Goal: Task Accomplishment & Management: Manage account settings

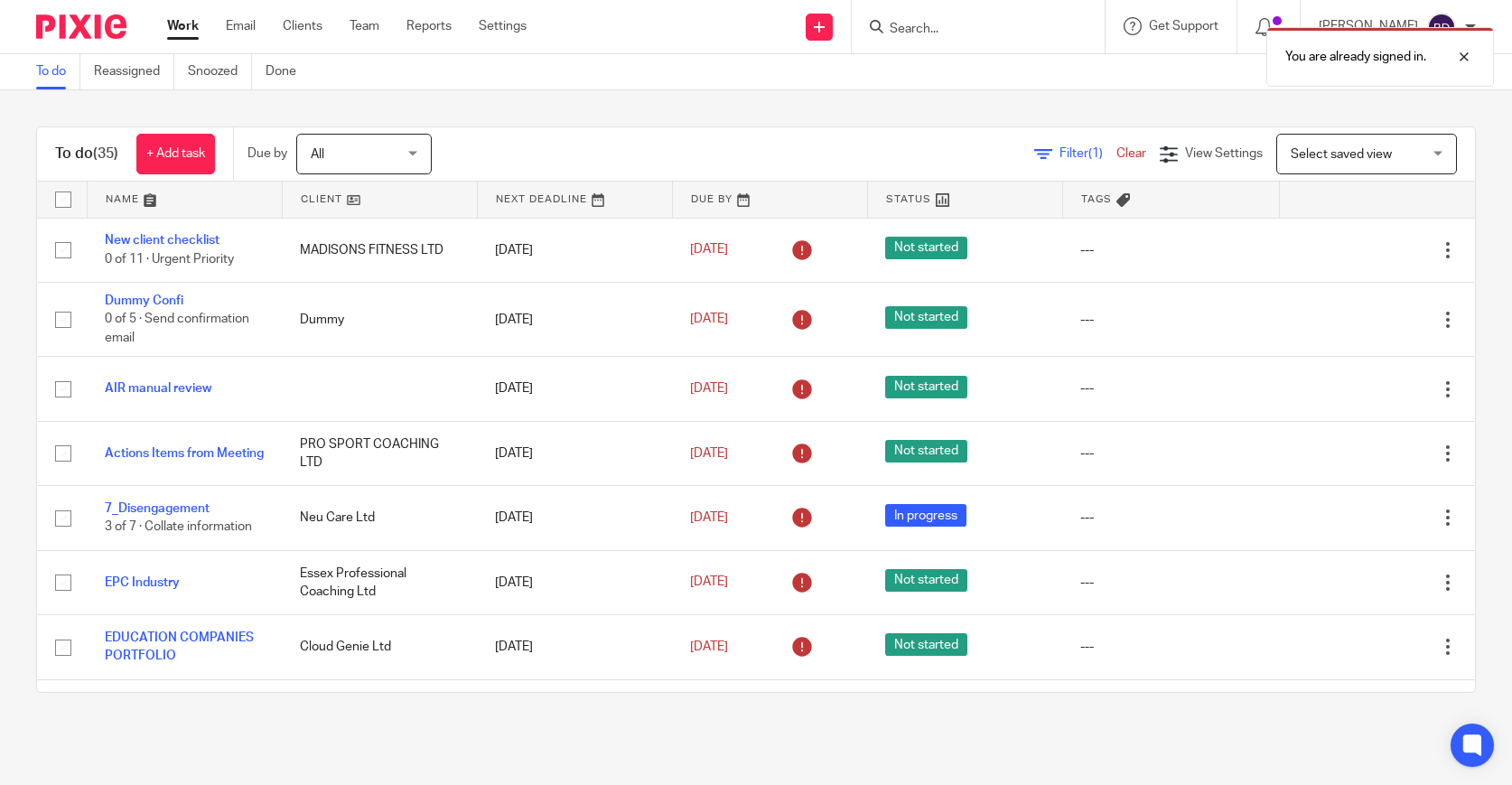
click at [932, 29] on div "You are already signed in." at bounding box center [1125, 53] width 738 height 68
click at [950, 29] on div "You are already signed in." at bounding box center [1125, 53] width 738 height 68
click at [936, 30] on input "Search" at bounding box center [969, 29] width 163 height 17
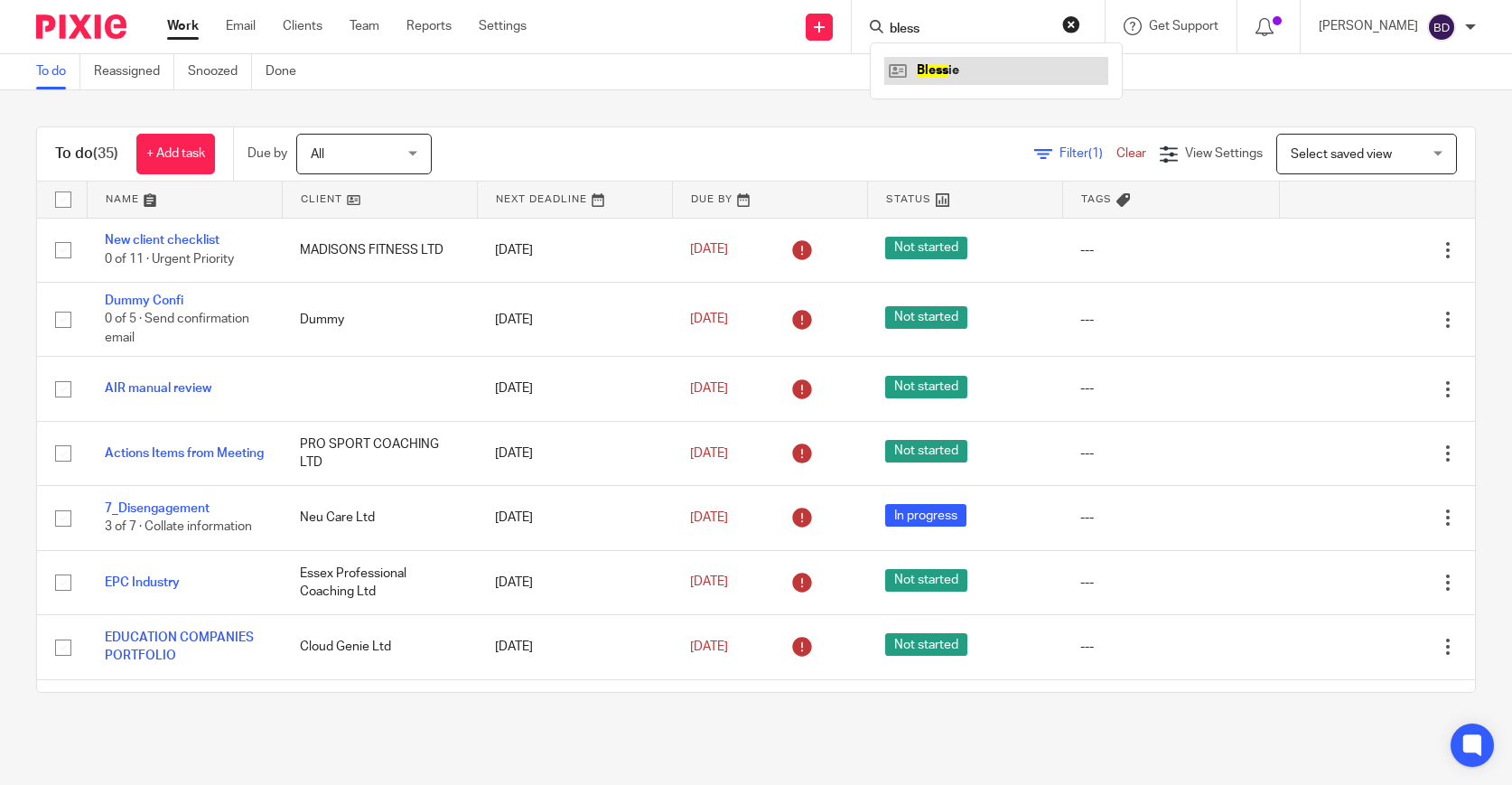
type input "bless"
click at [974, 57] on link at bounding box center [997, 70] width 224 height 27
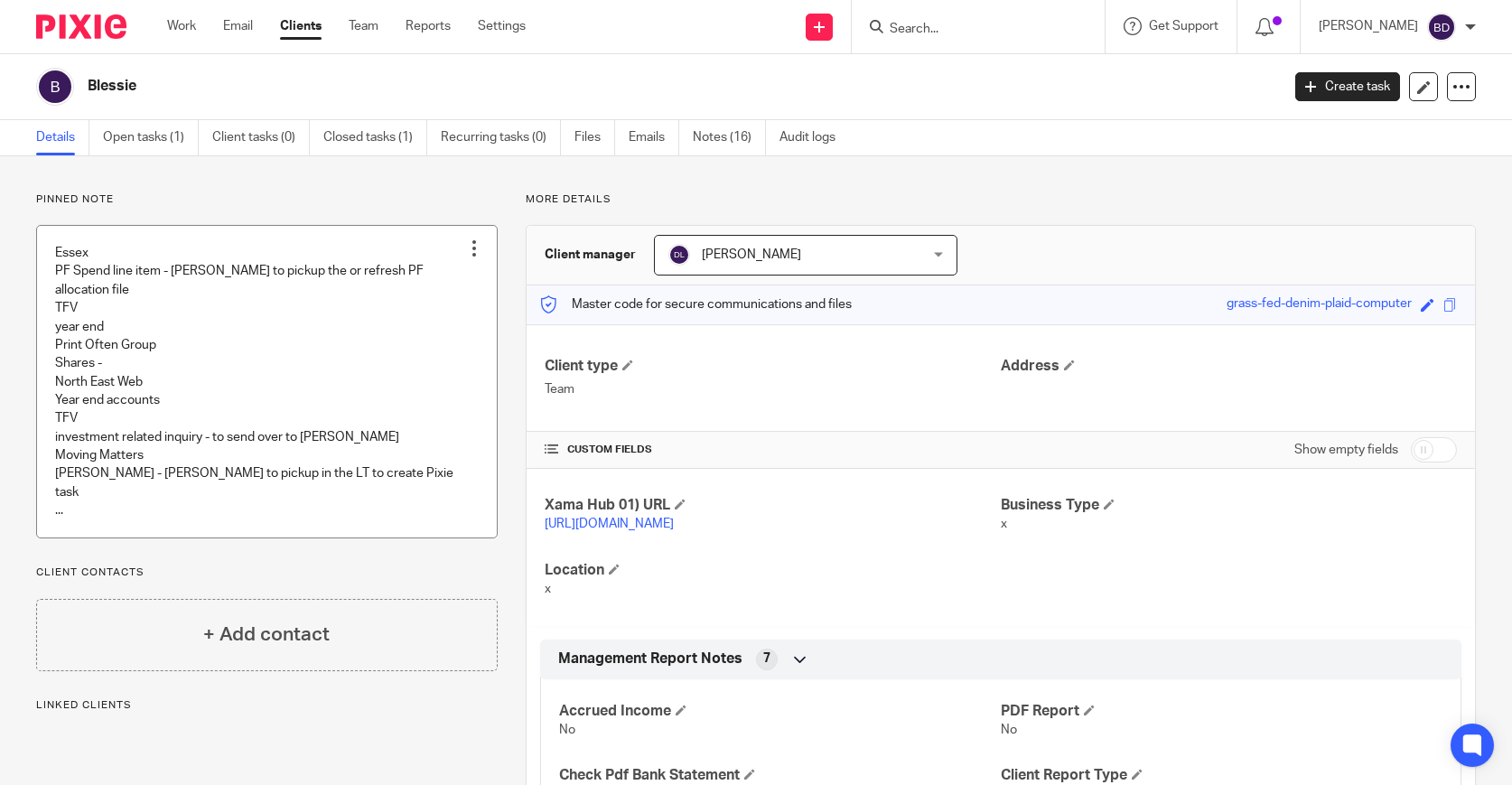
click at [341, 414] on link at bounding box center [266, 382] width 459 height 312
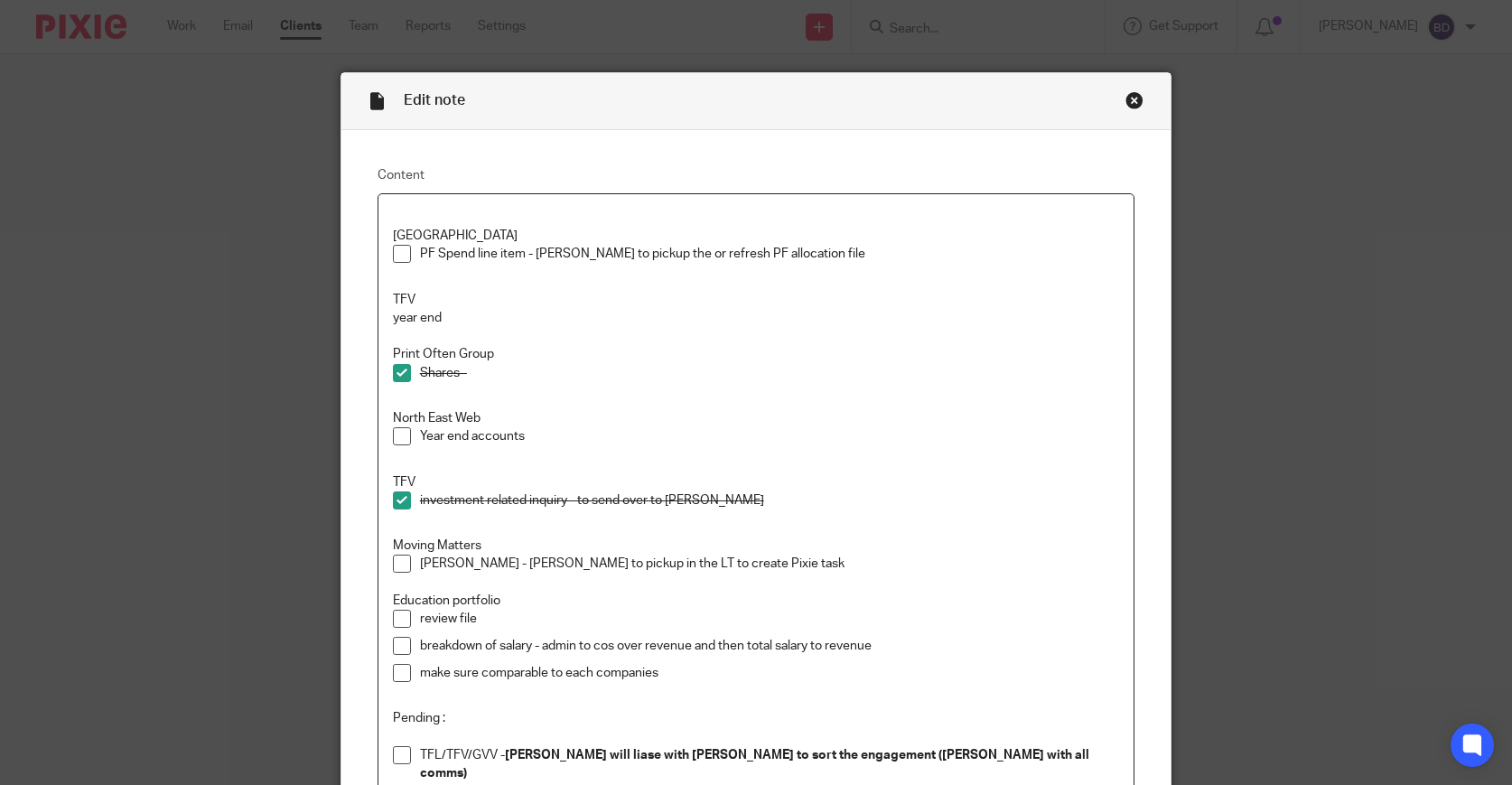
scroll to position [7, 0]
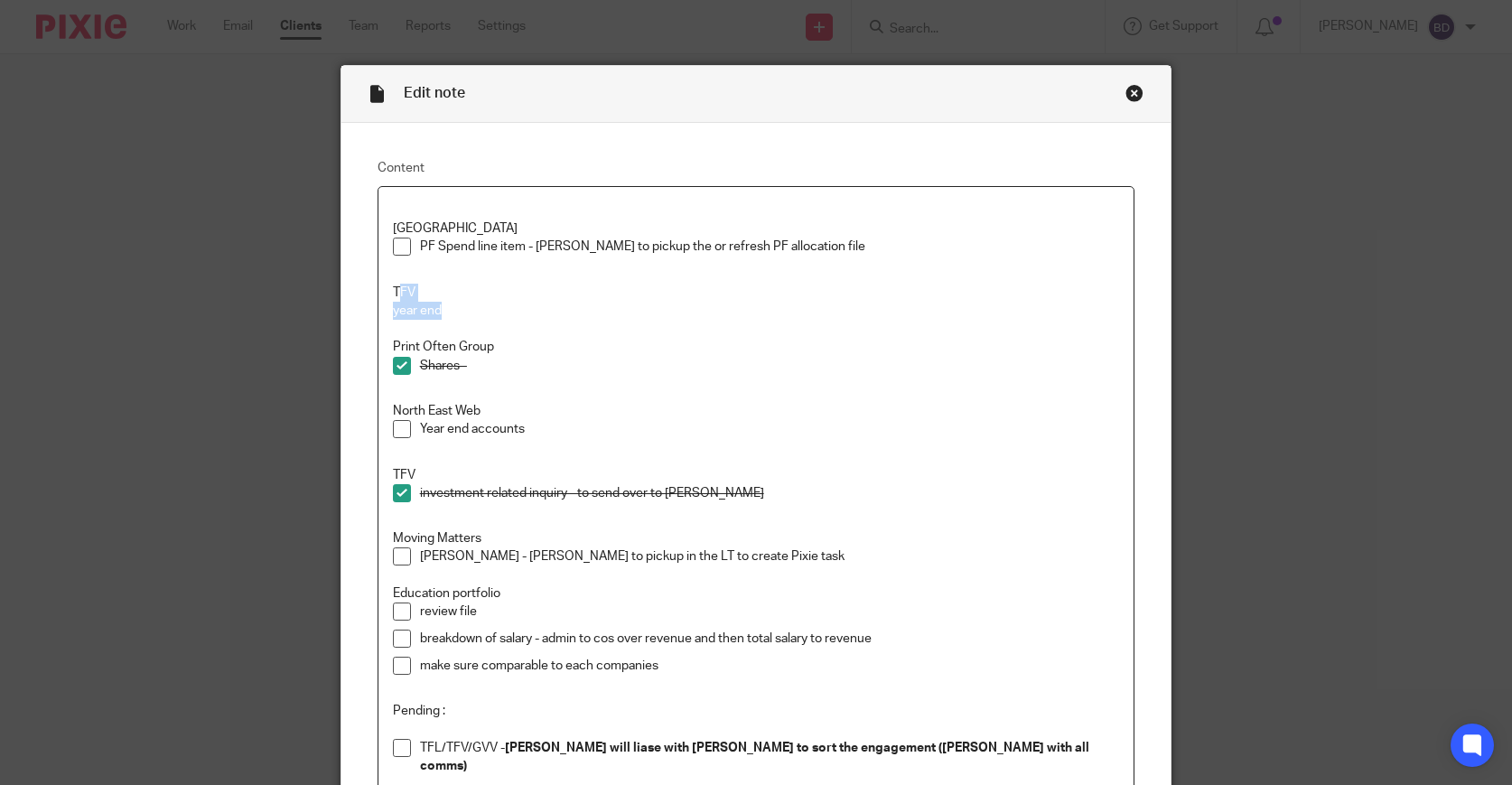
drag, startPoint x: 452, startPoint y: 308, endPoint x: 400, endPoint y: 291, distance: 54.7
click at [400, 291] on div "Essex PF Spend line item - Duncan to pickup the or refresh PF allocation file T…" at bounding box center [756, 510] width 756 height 647
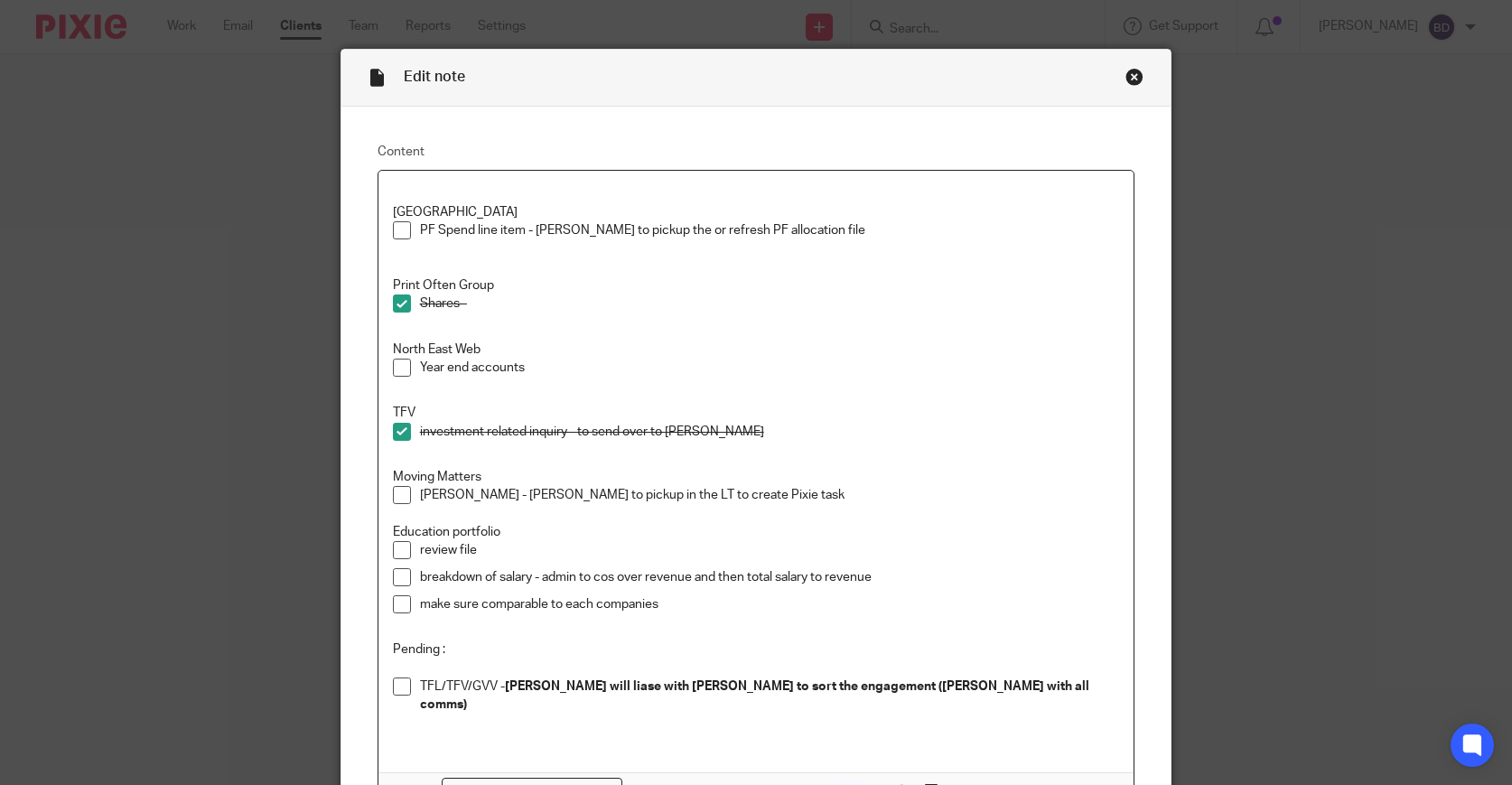
scroll to position [28, 0]
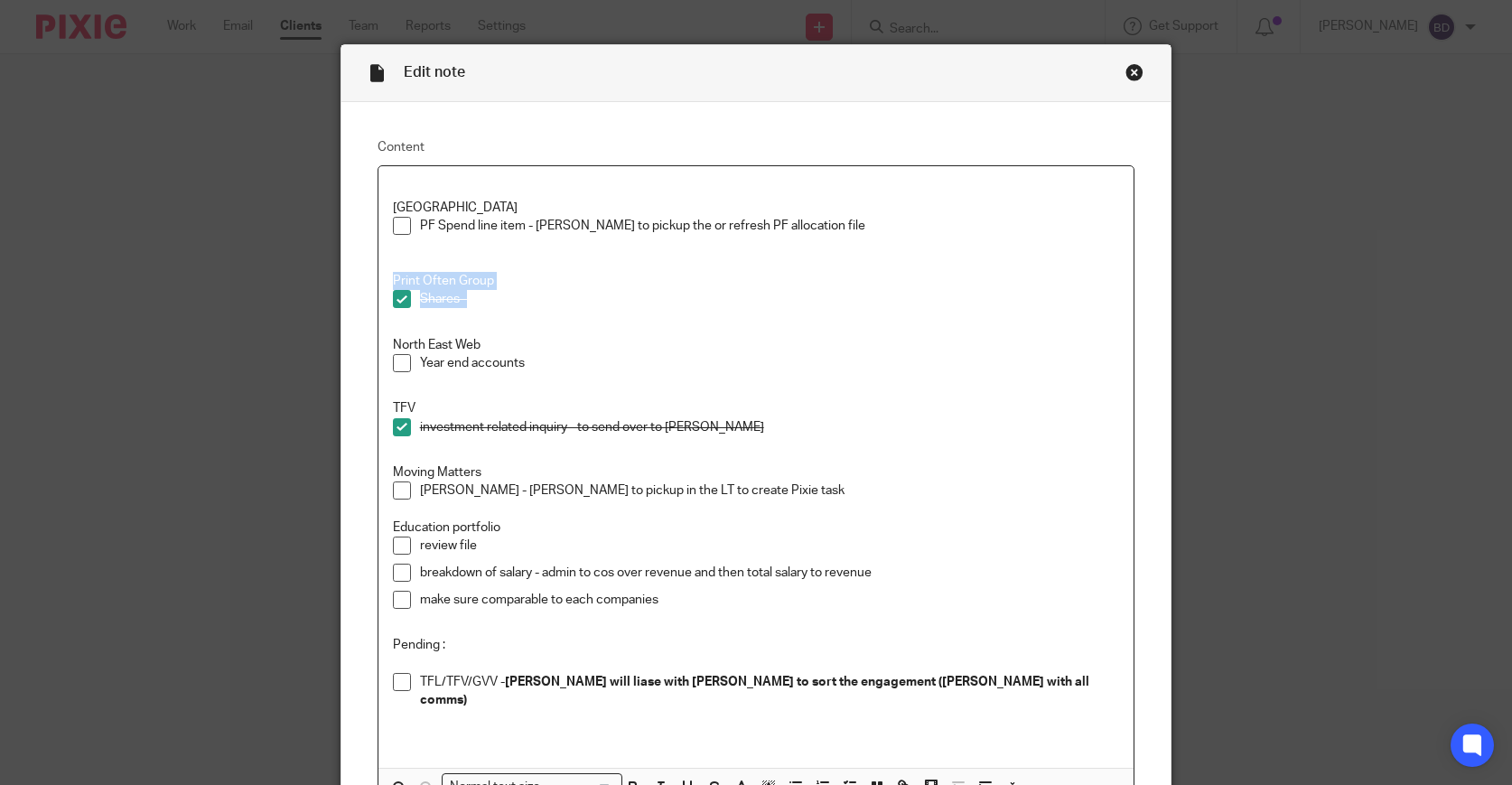
drag, startPoint x: 495, startPoint y: 307, endPoint x: 376, endPoint y: 275, distance: 123.2
click at [376, 275] on div "Content Essex PF Spend line item - Duncan to pickup the or refresh PF allocatio…" at bounding box center [756, 473] width 830 height 742
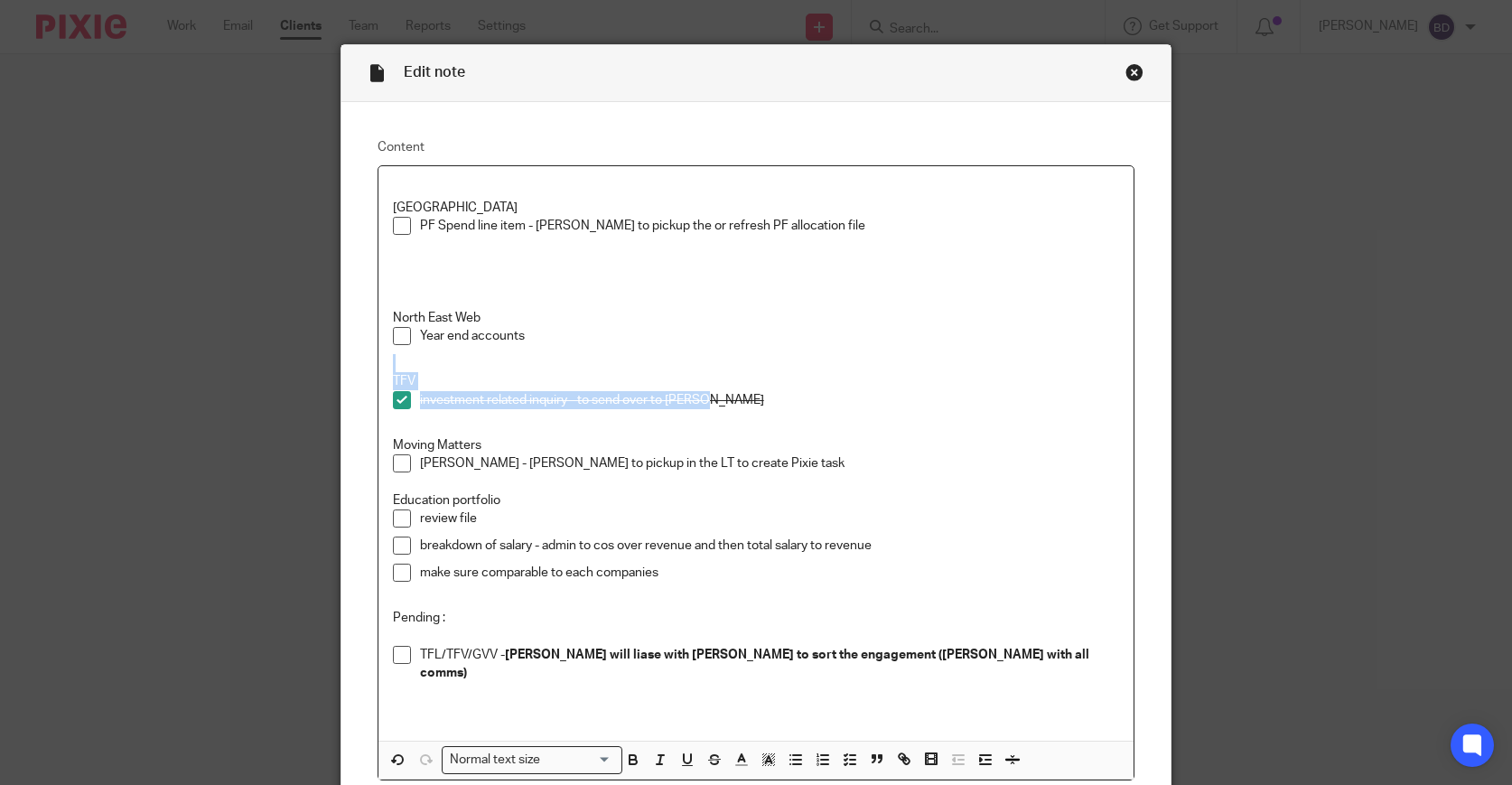
drag, startPoint x: 730, startPoint y: 401, endPoint x: 601, endPoint y: 366, distance: 133.7
click at [601, 366] on div "Essex PF Spend line item - Duncan to pickup the or refresh PF allocation file N…" at bounding box center [756, 452] width 756 height 574
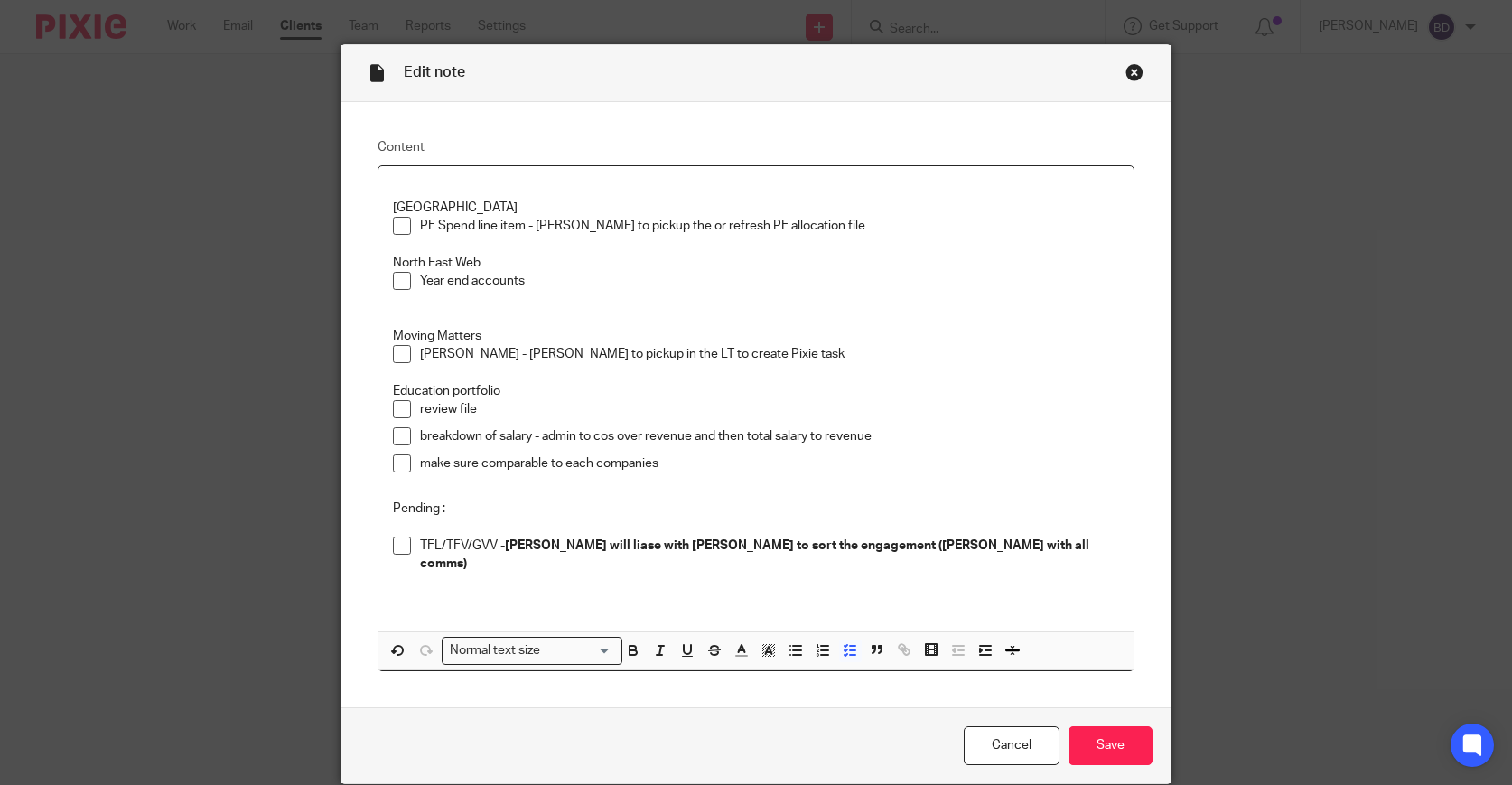
click at [548, 277] on p "Year end accounts" at bounding box center [771, 281] width 700 height 19
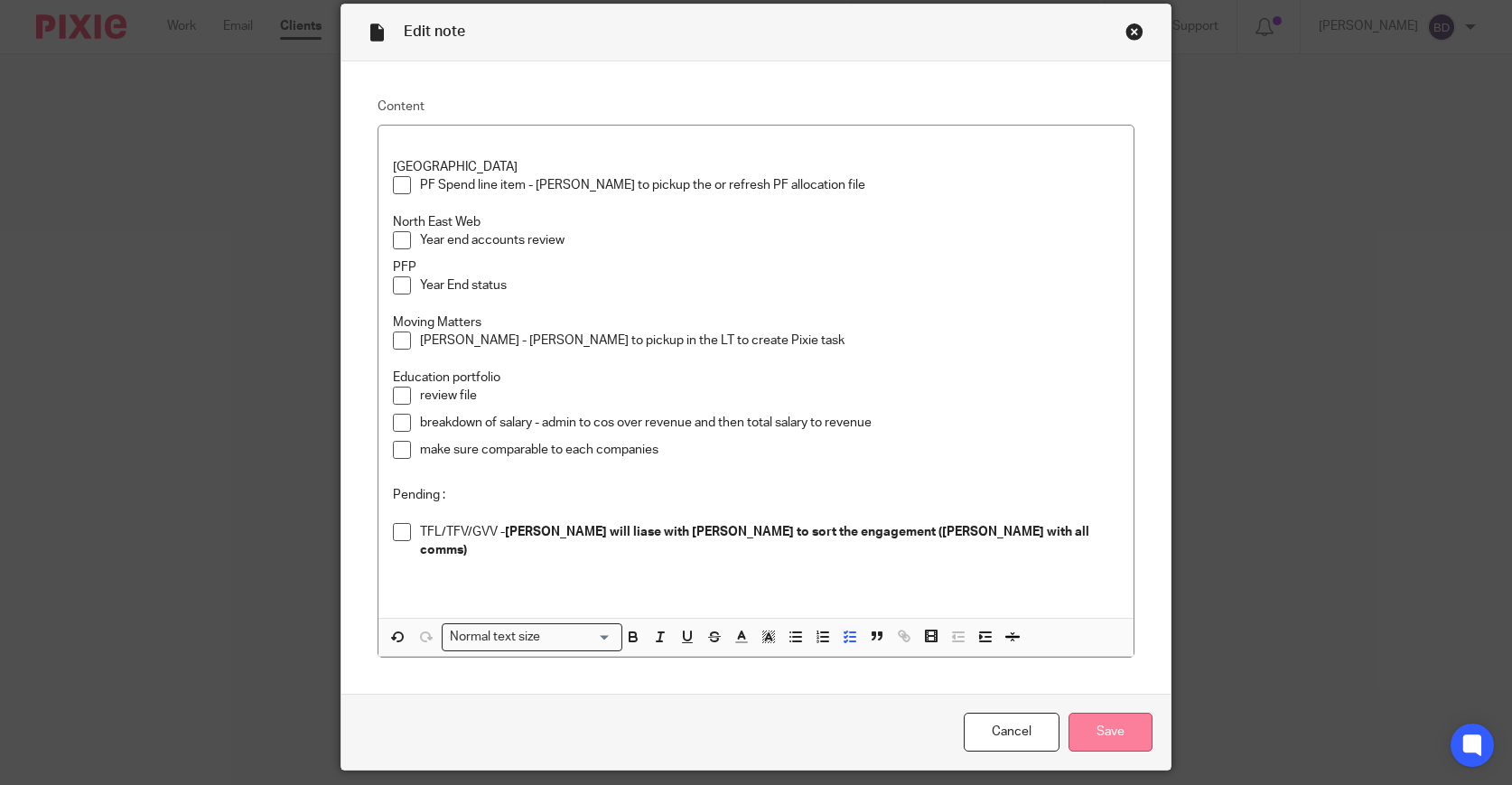
click at [1116, 713] on input "Save" at bounding box center [1111, 732] width 84 height 39
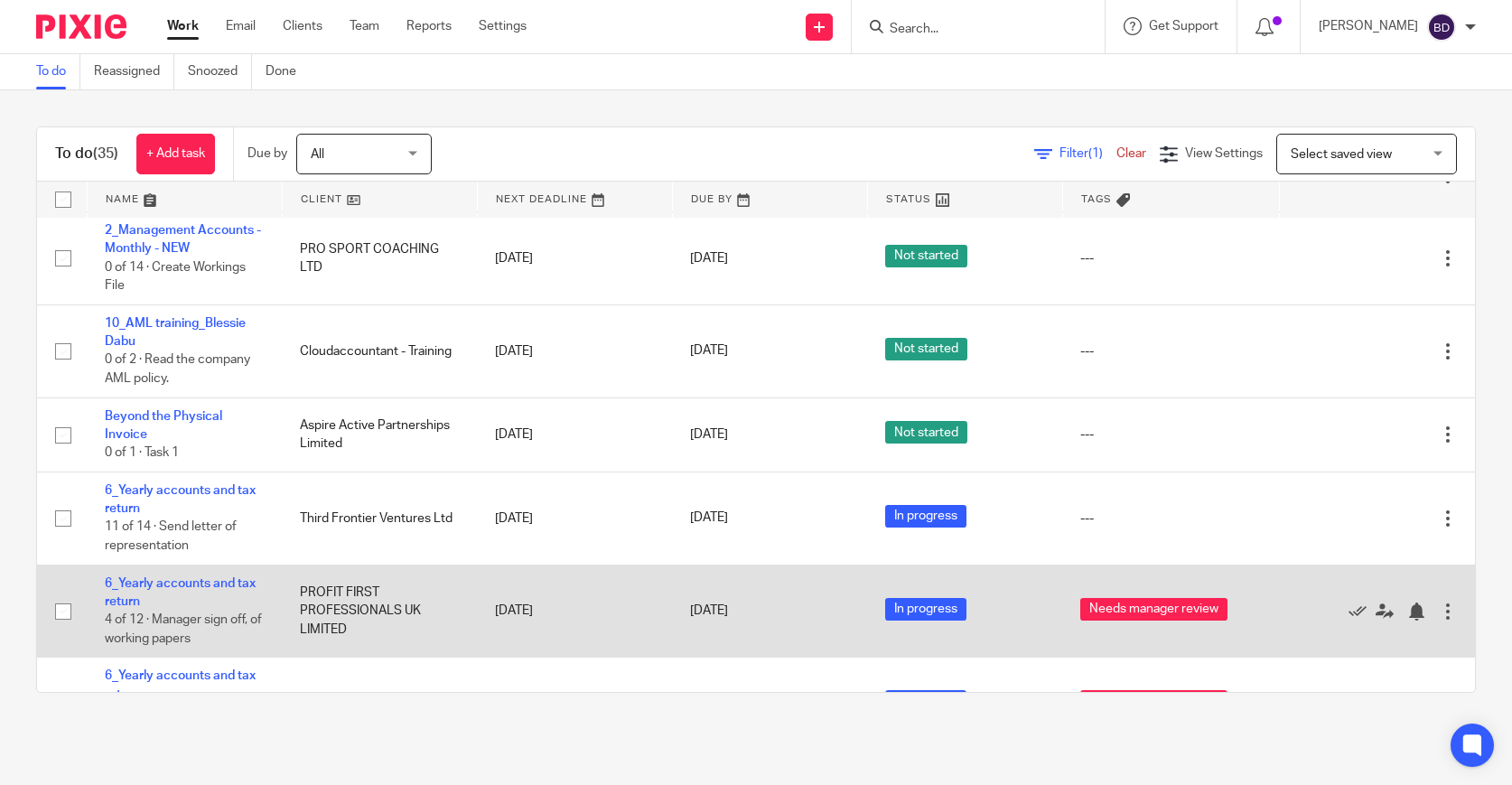
scroll to position [1955, 0]
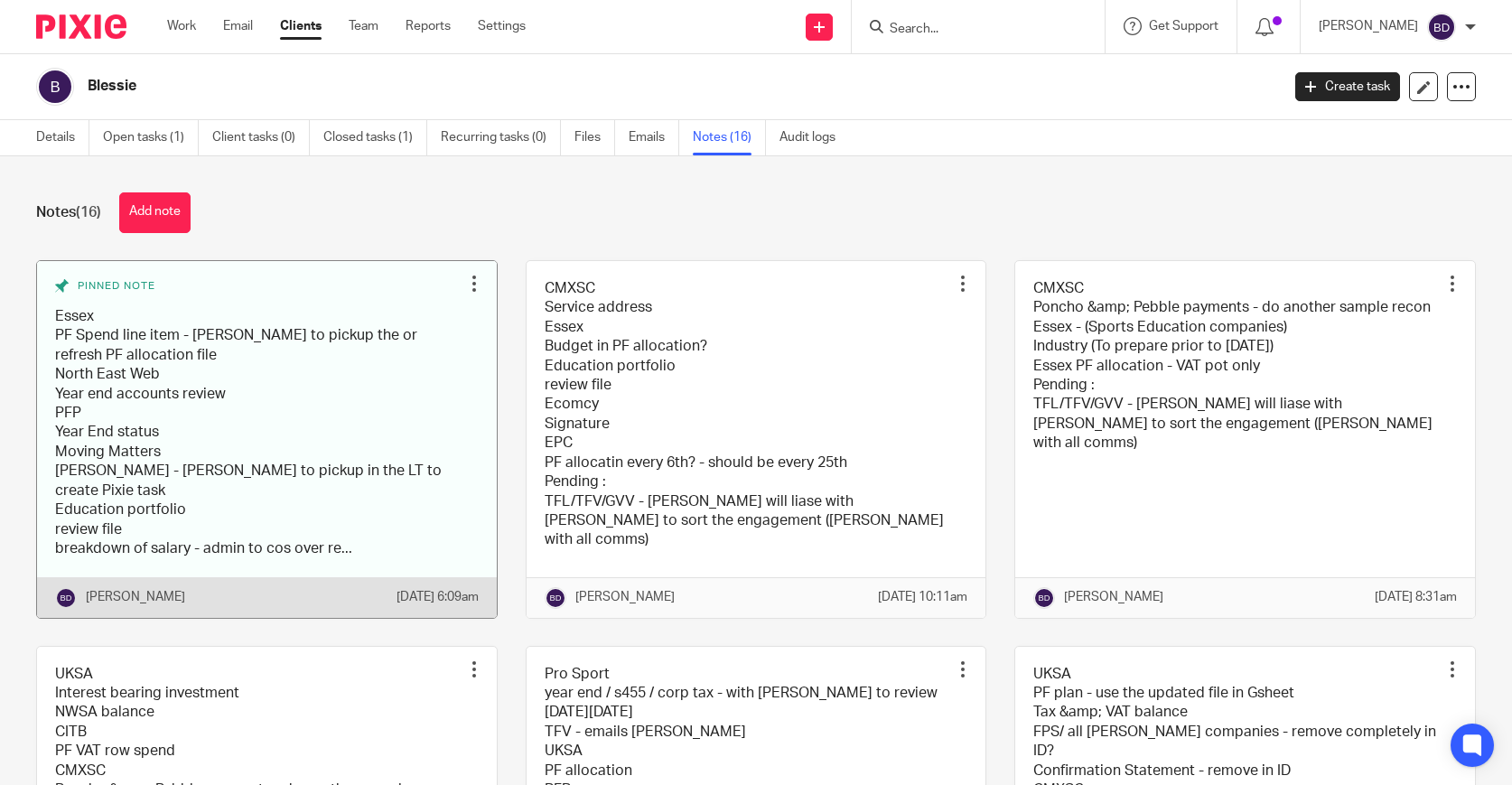
click at [281, 404] on link at bounding box center [266, 440] width 459 height 357
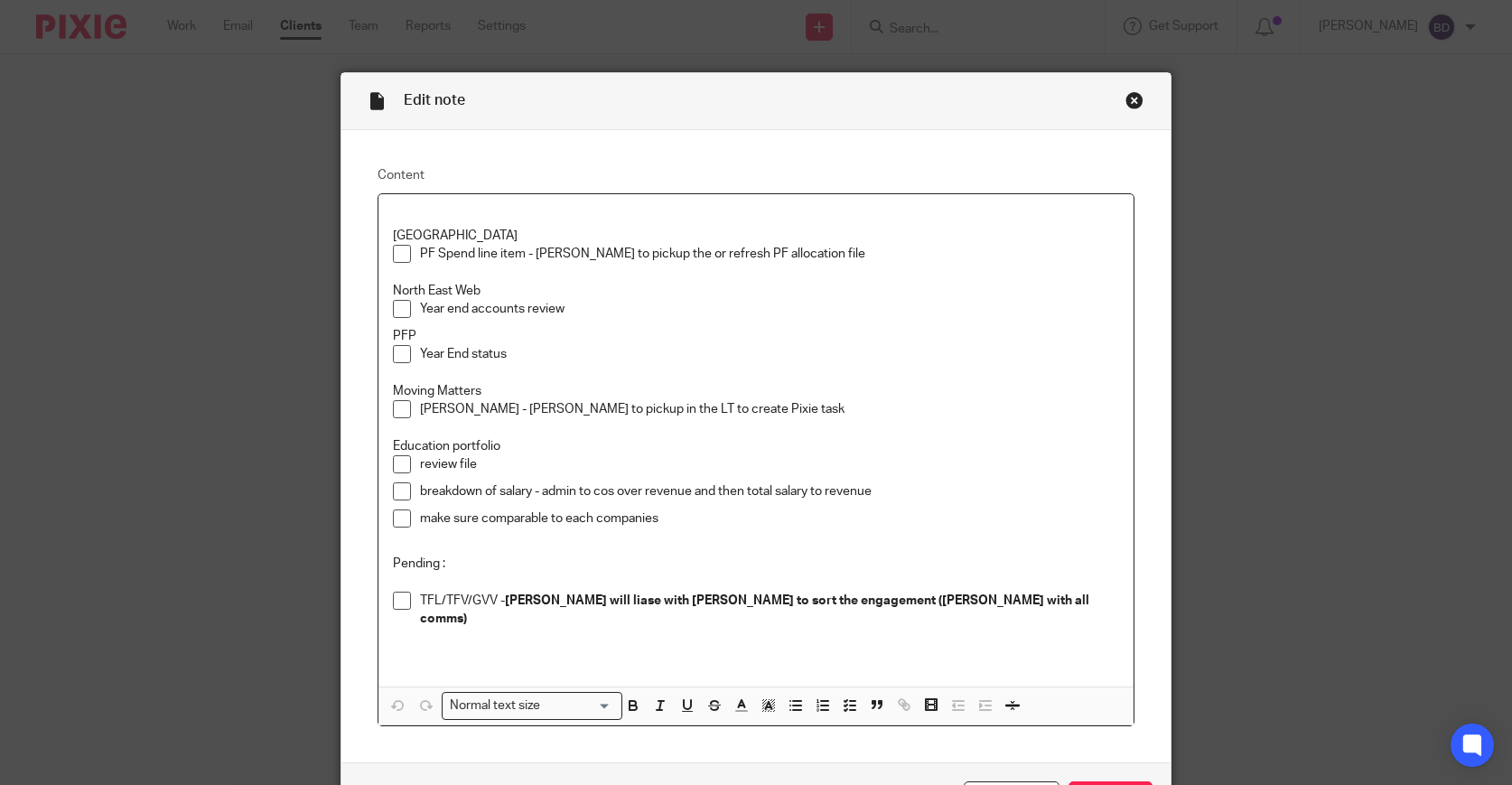
click at [789, 415] on p "Divis - SA - Regine to pickup in the LT to create Pixie task" at bounding box center [771, 409] width 700 height 19
click at [777, 357] on p "Year End status" at bounding box center [771, 354] width 700 height 19
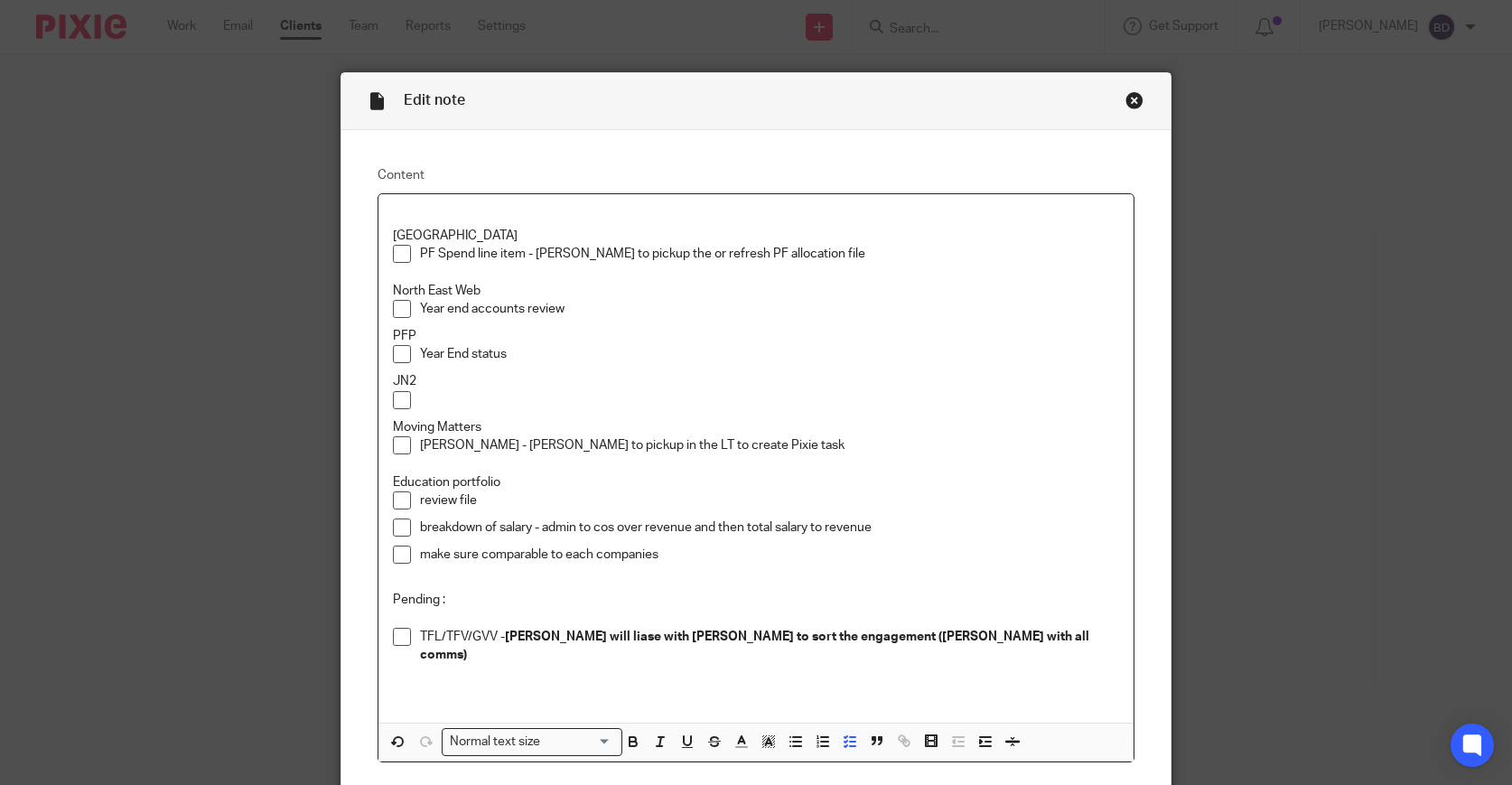
click at [753, 408] on p at bounding box center [771, 400] width 700 height 19
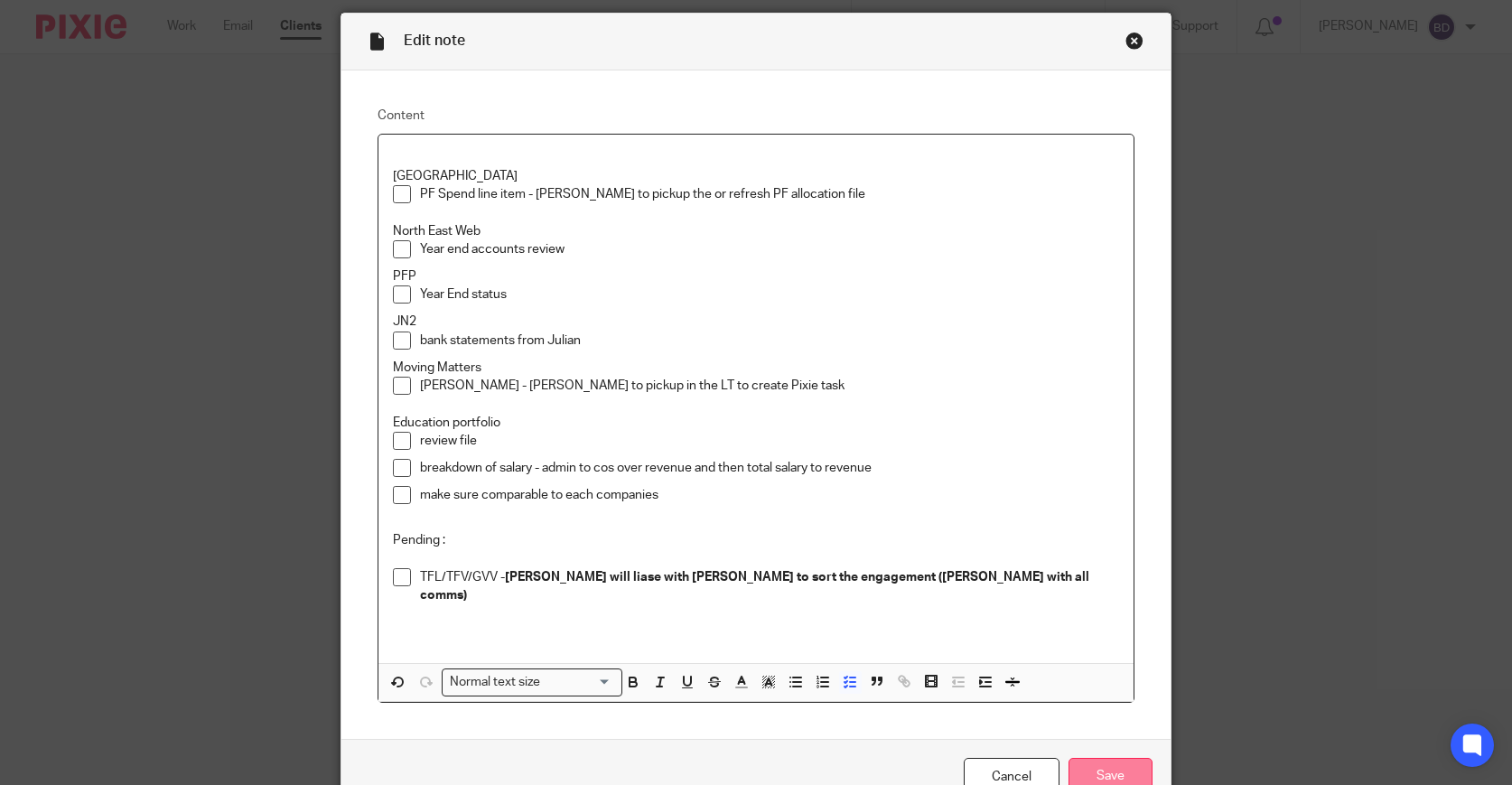
click at [1124, 758] on input "Save" at bounding box center [1111, 777] width 84 height 39
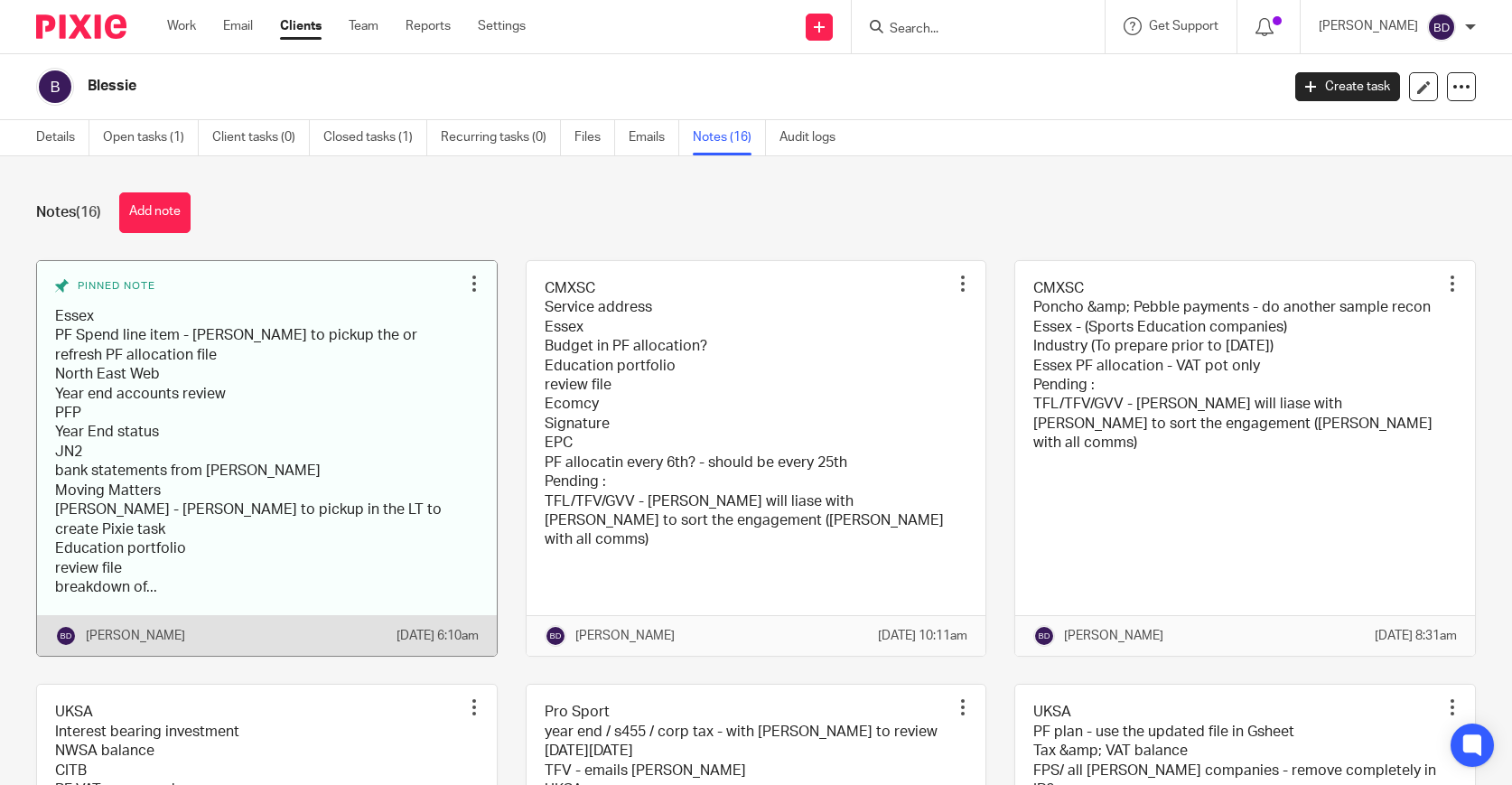
click at [263, 406] on link at bounding box center [266, 459] width 459 height 396
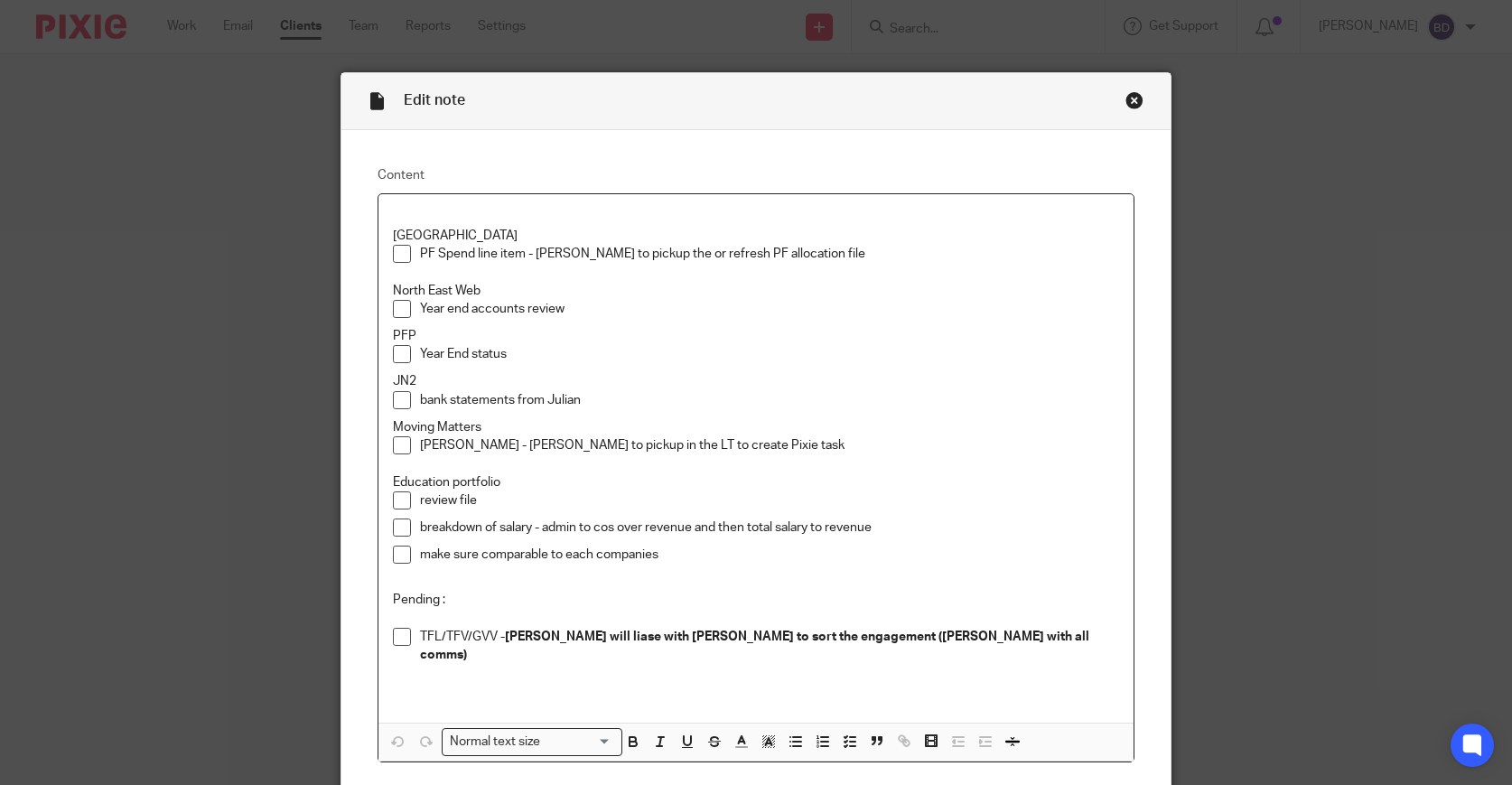
click at [655, 260] on p "PF Spend line item - [PERSON_NAME] to pickup the or refresh PF allocation file" at bounding box center [771, 254] width 700 height 19
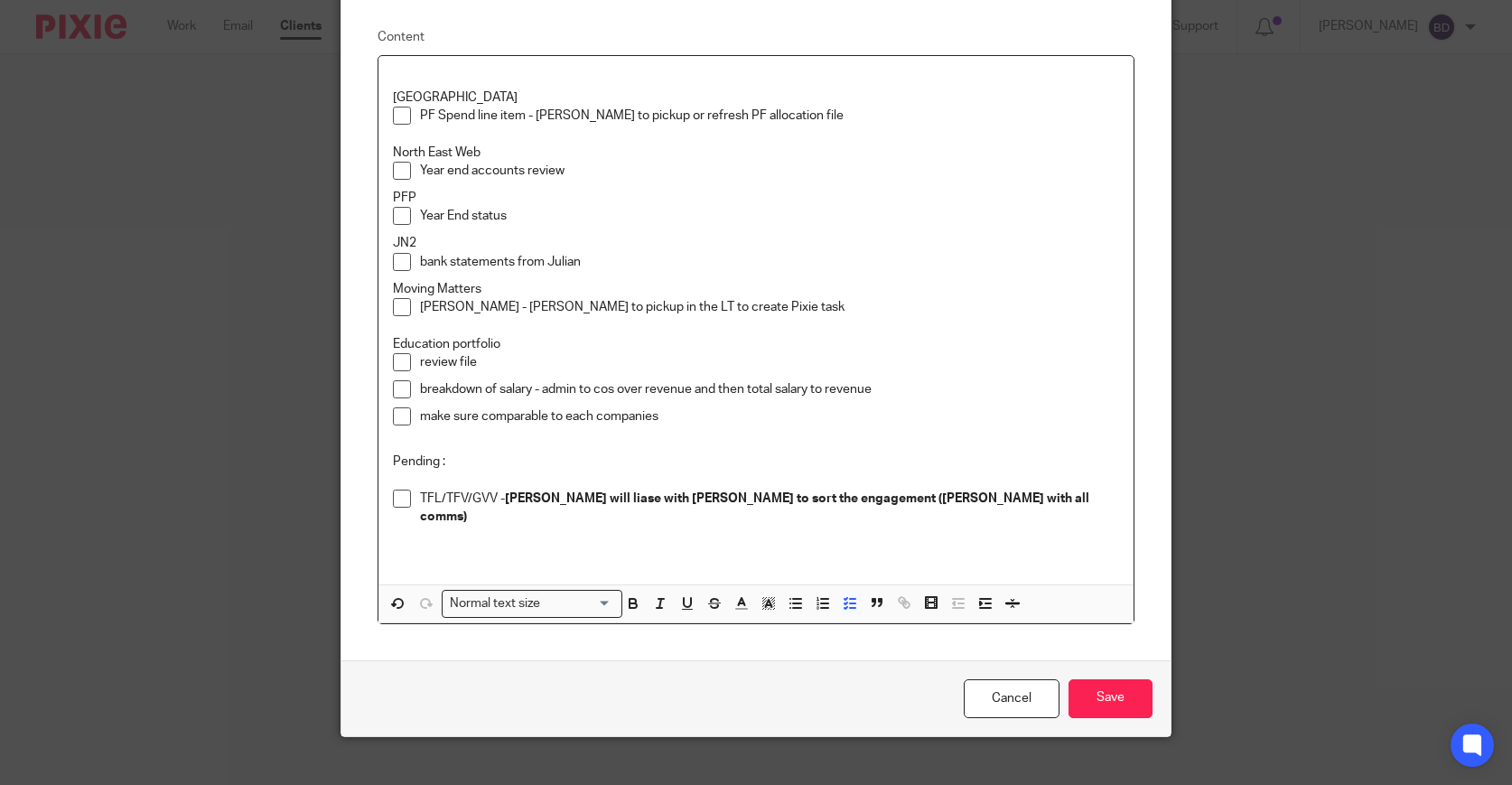
scroll to position [153, 0]
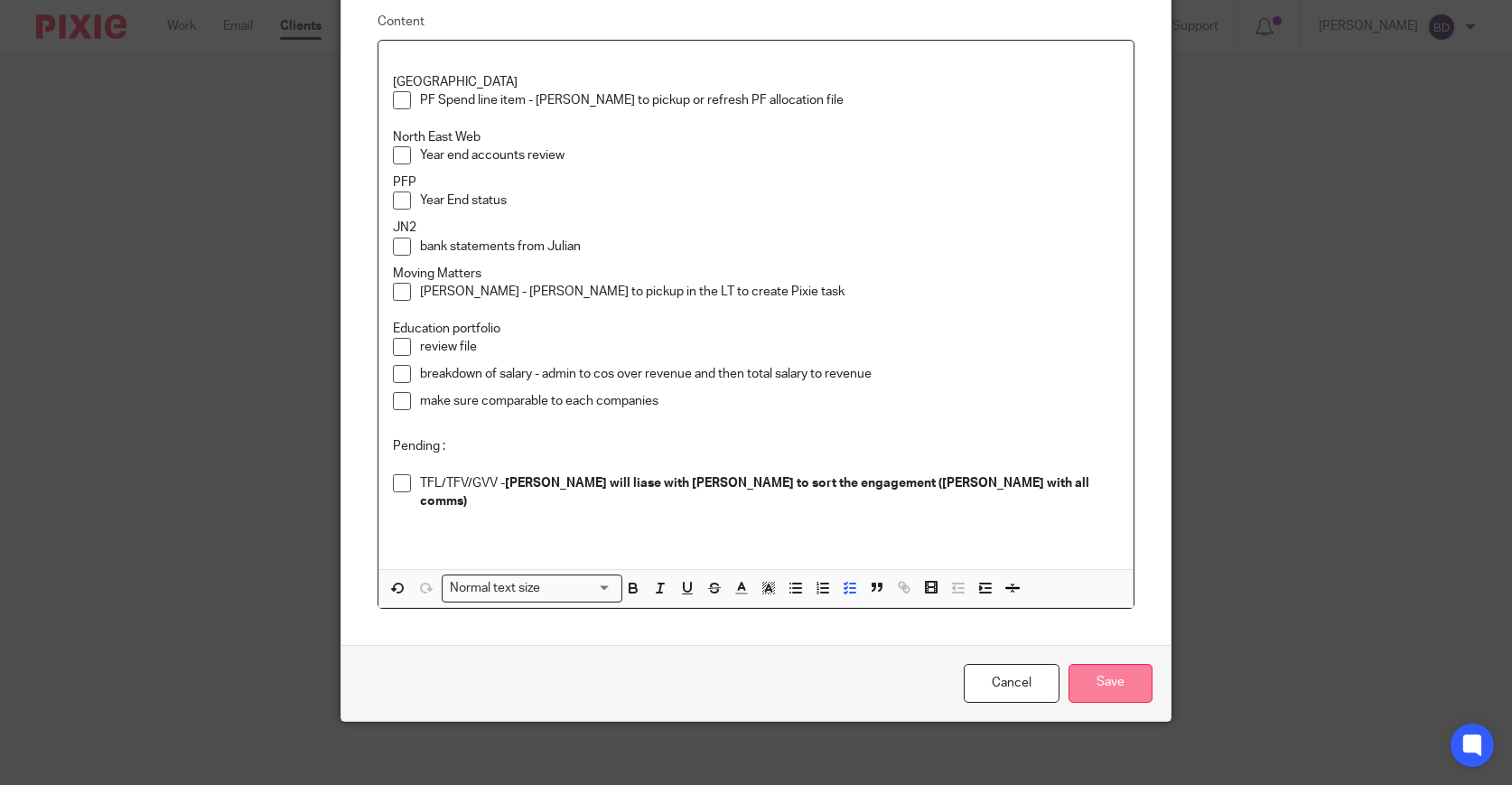
click at [1125, 685] on input "Save" at bounding box center [1111, 684] width 84 height 39
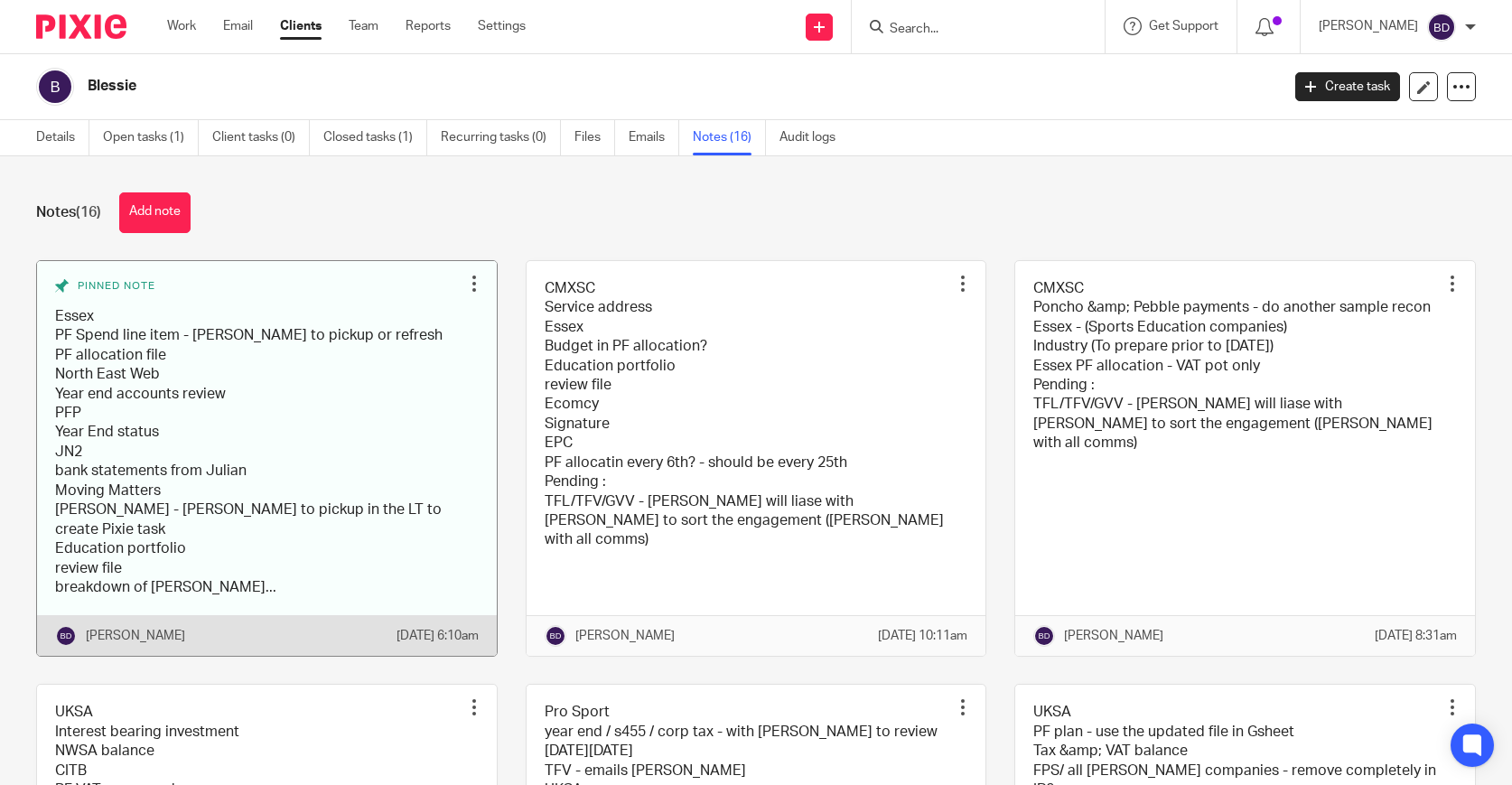
click at [312, 412] on link at bounding box center [266, 459] width 459 height 396
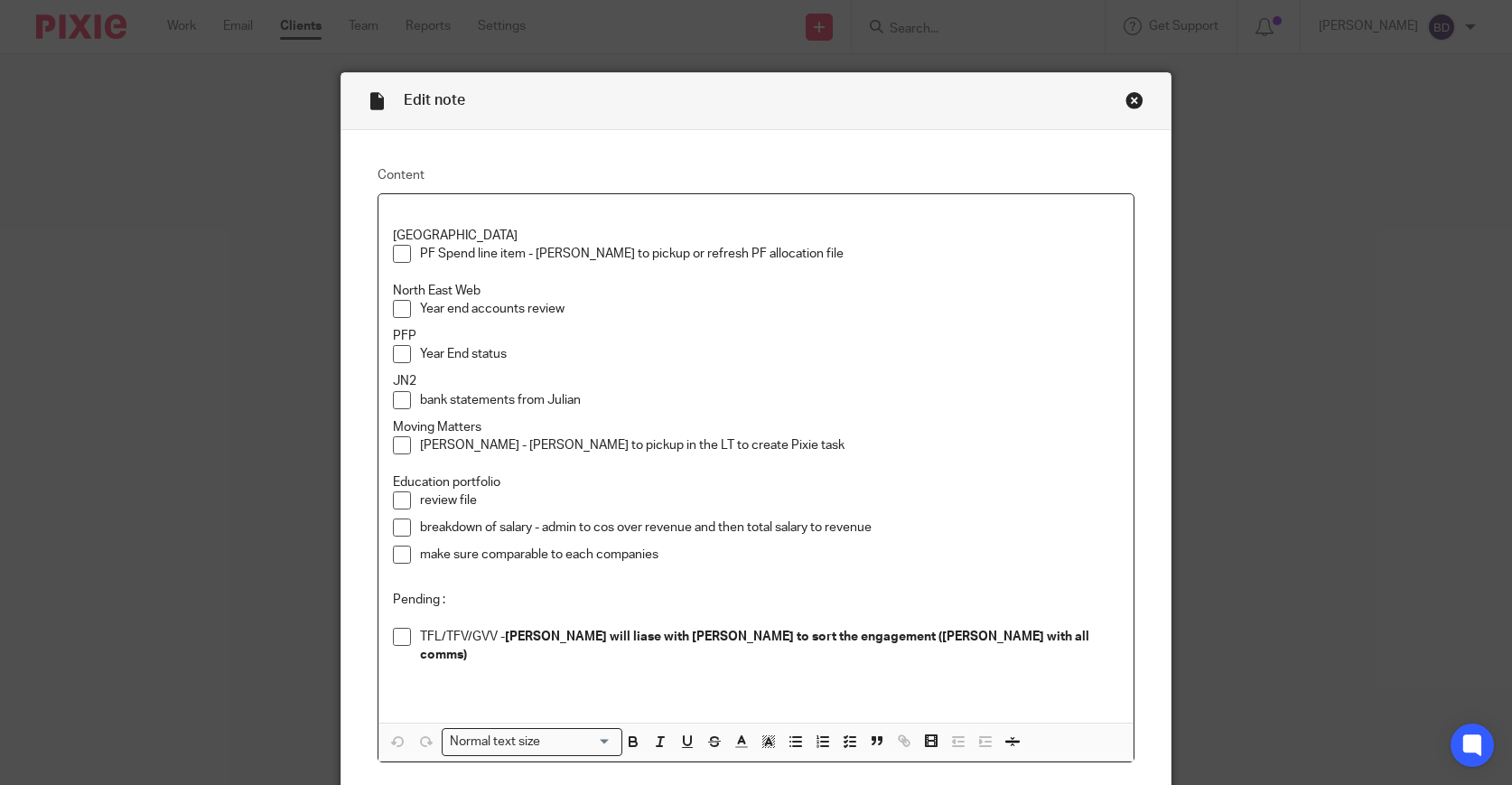
scroll to position [19, 0]
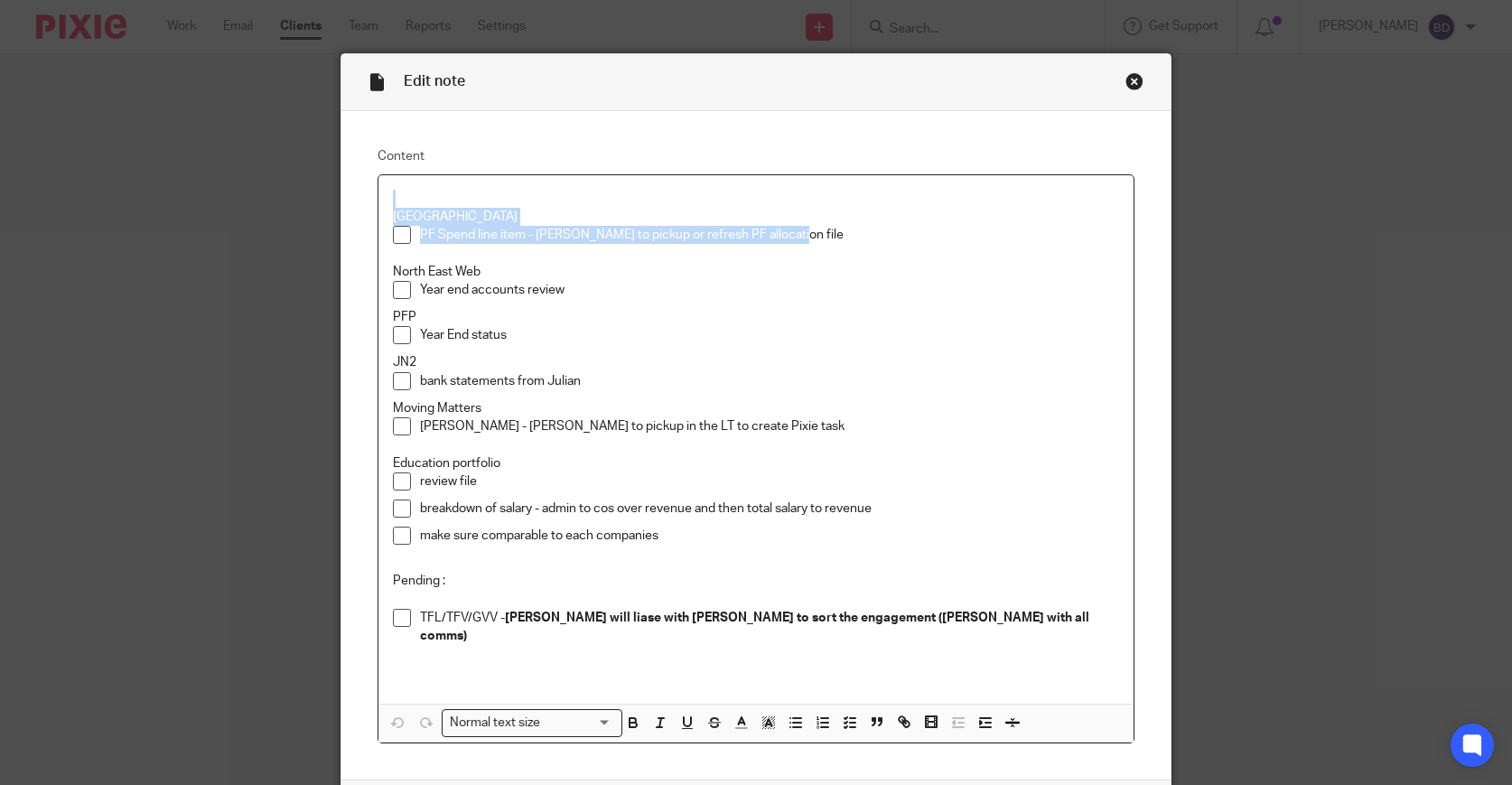
drag, startPoint x: 850, startPoint y: 235, endPoint x: 353, endPoint y: 177, distance: 500.4
click at [353, 177] on div "Content Essex PF Spend line item - Duncan to pickup or refresh PF allocation fi…" at bounding box center [756, 445] width 830 height 668
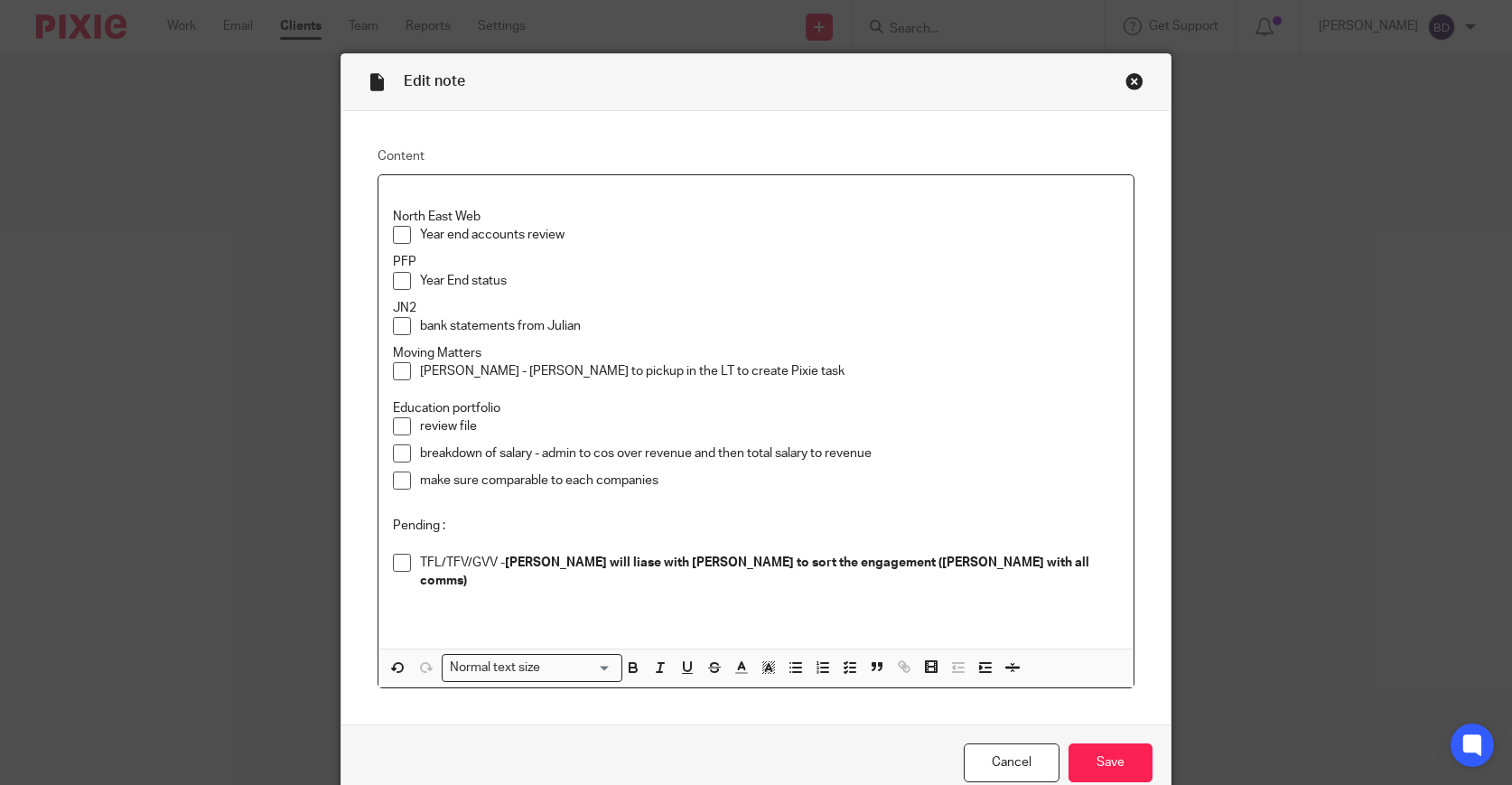
click at [838, 496] on div "make sure comparable to each companies" at bounding box center [771, 485] width 700 height 27
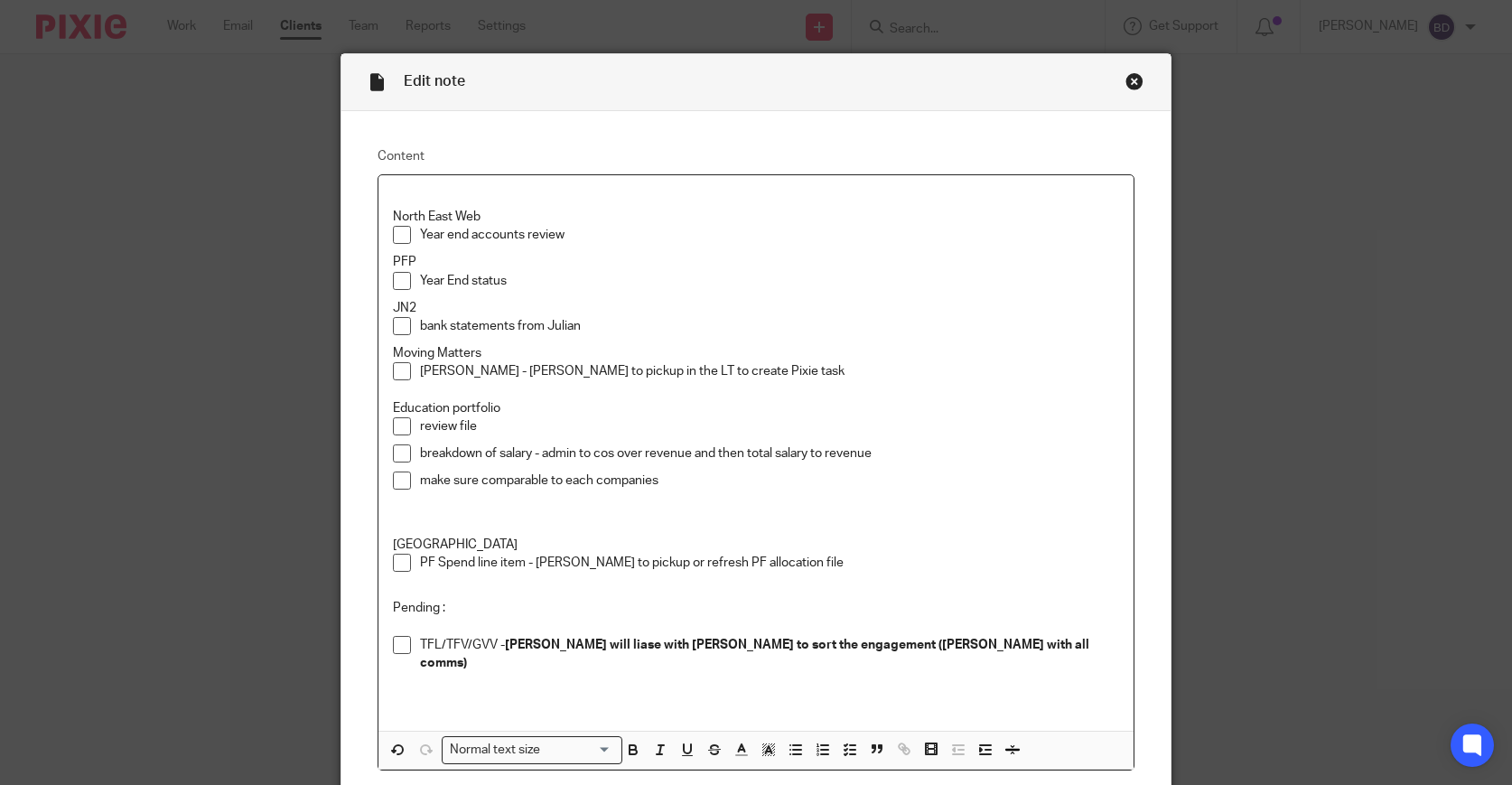
click at [690, 515] on p at bounding box center [757, 507] width 728 height 19
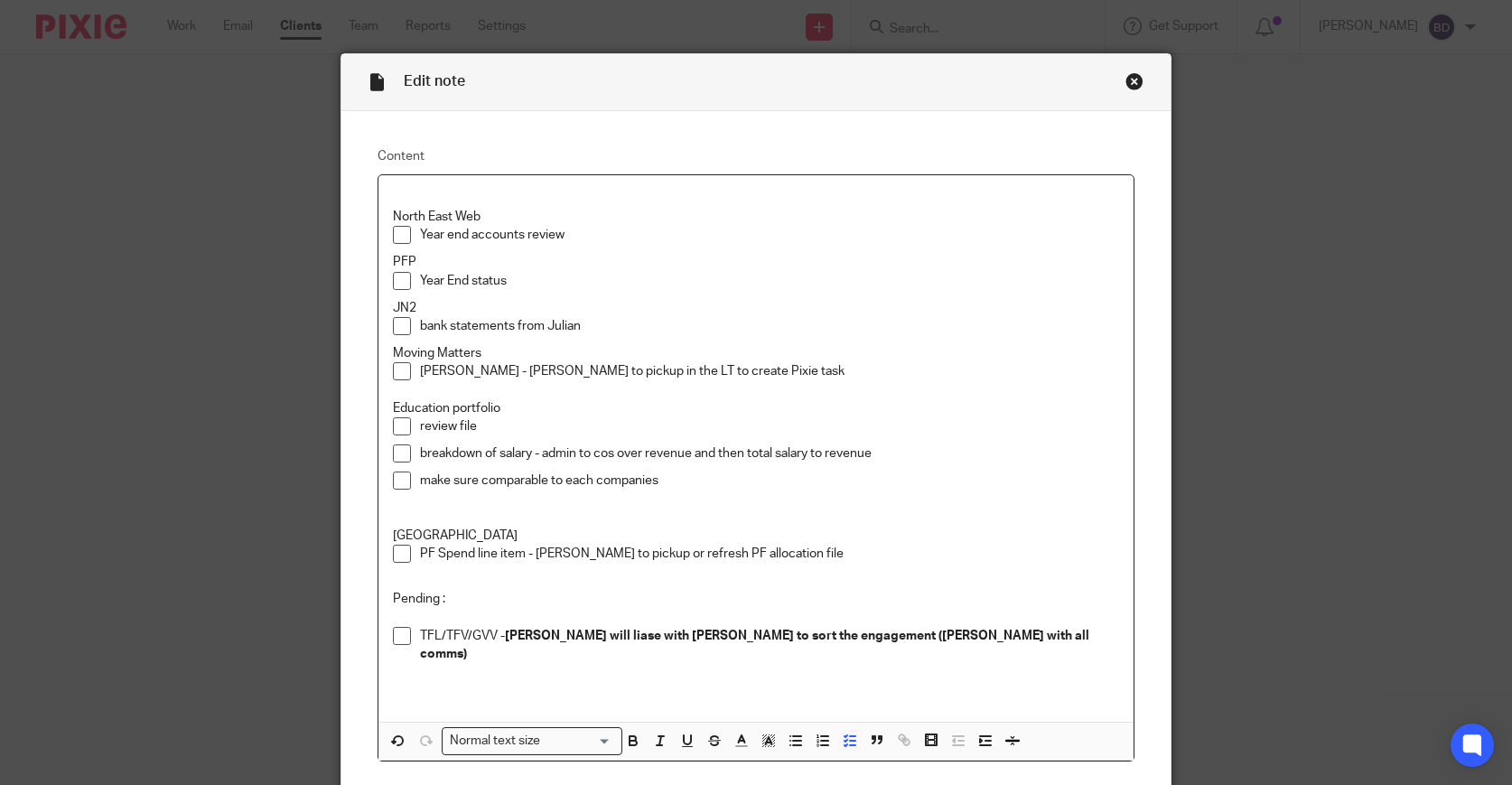
scroll to position [173, 0]
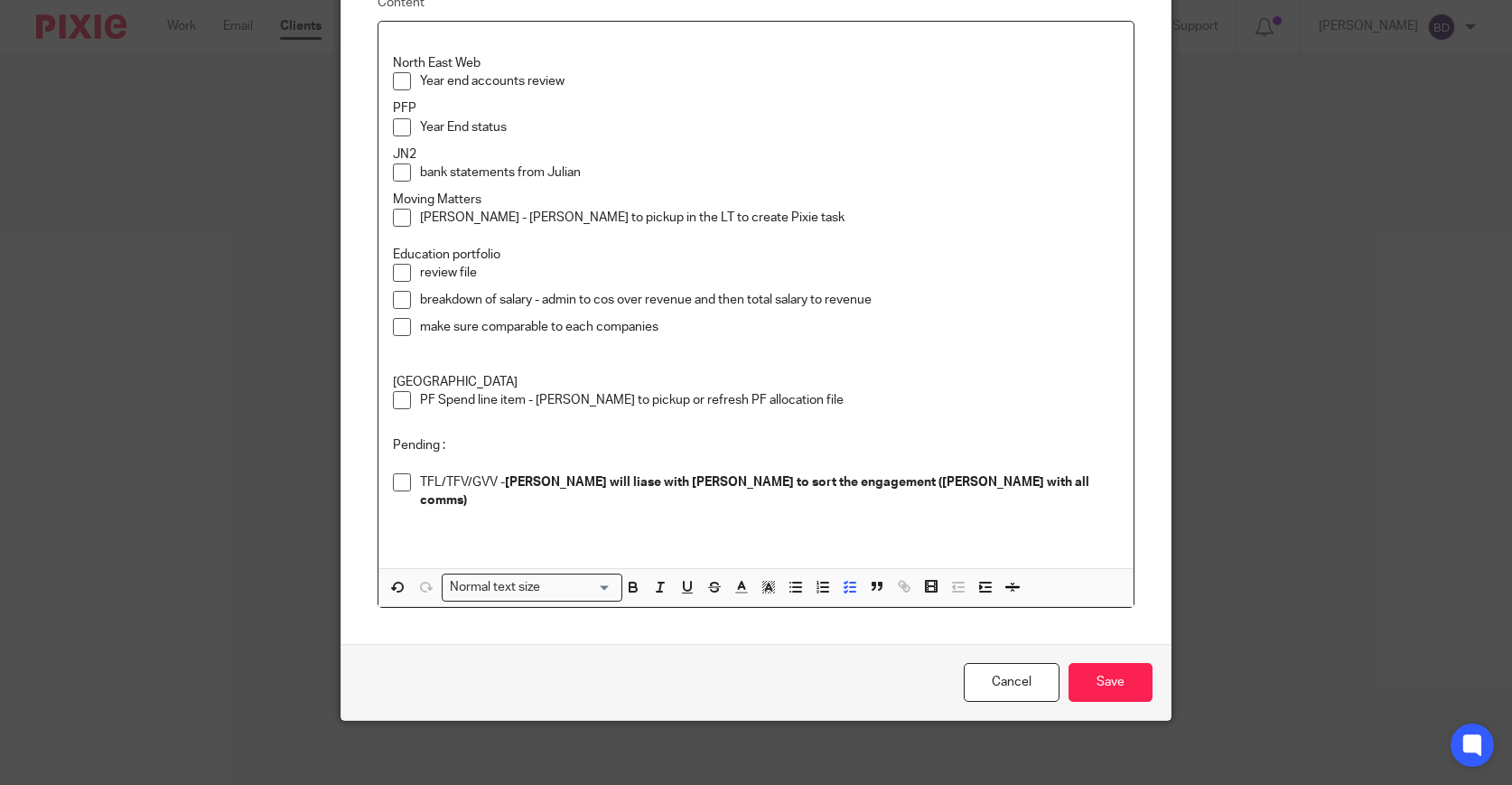
click at [817, 398] on p "PF Spend line item - Duncan to pickup or refresh PF allocation file" at bounding box center [771, 400] width 700 height 19
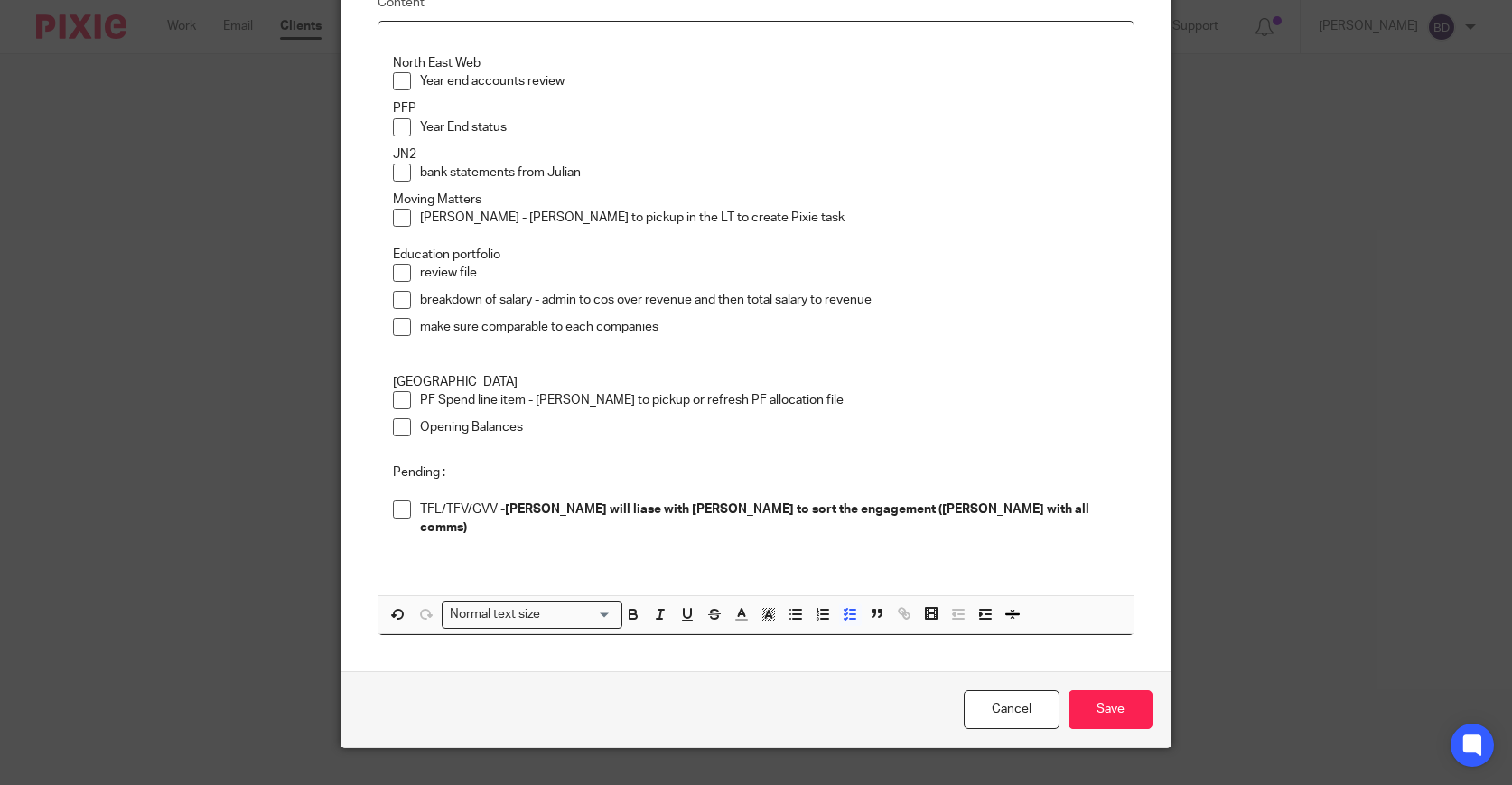
click at [680, 91] on p "Year end accounts review" at bounding box center [771, 81] width 700 height 19
click at [1113, 708] on input "Save" at bounding box center [1111, 710] width 84 height 39
